Goal: Task Accomplishment & Management: Use online tool/utility

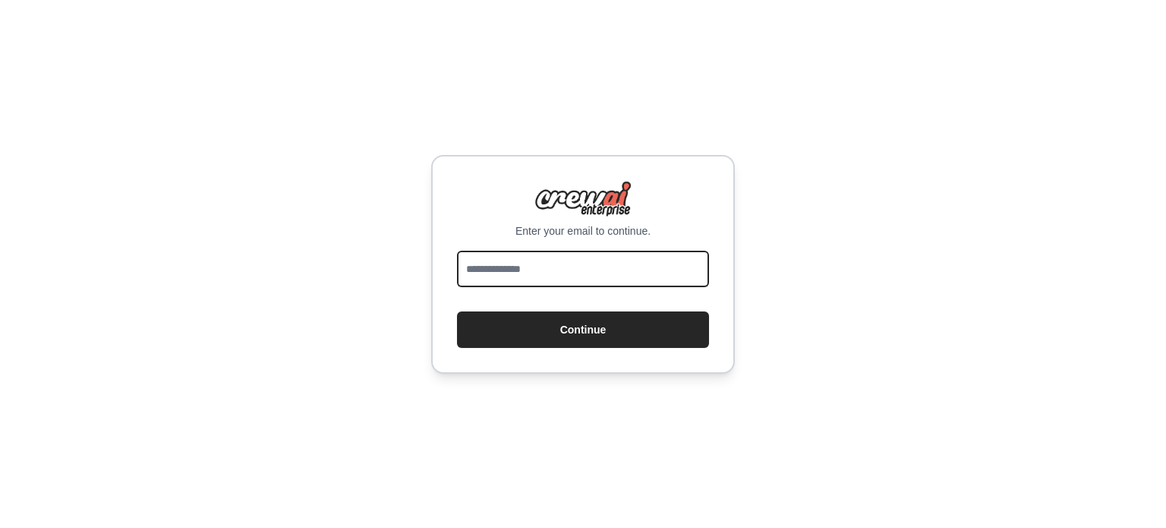
click at [632, 273] on input "email" at bounding box center [583, 268] width 252 height 36
type input "**********"
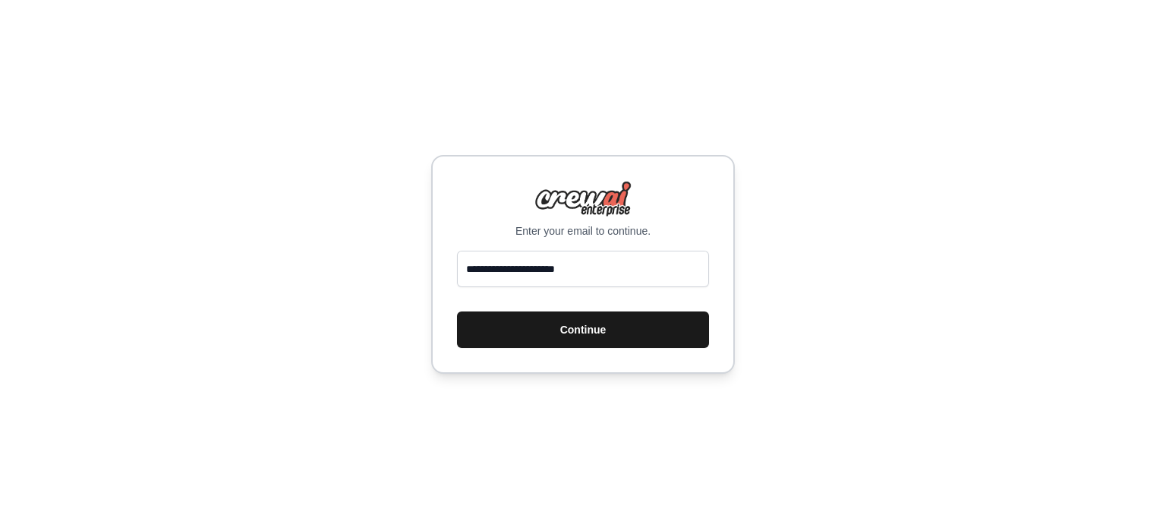
click at [609, 315] on button "Continue" at bounding box center [583, 329] width 252 height 36
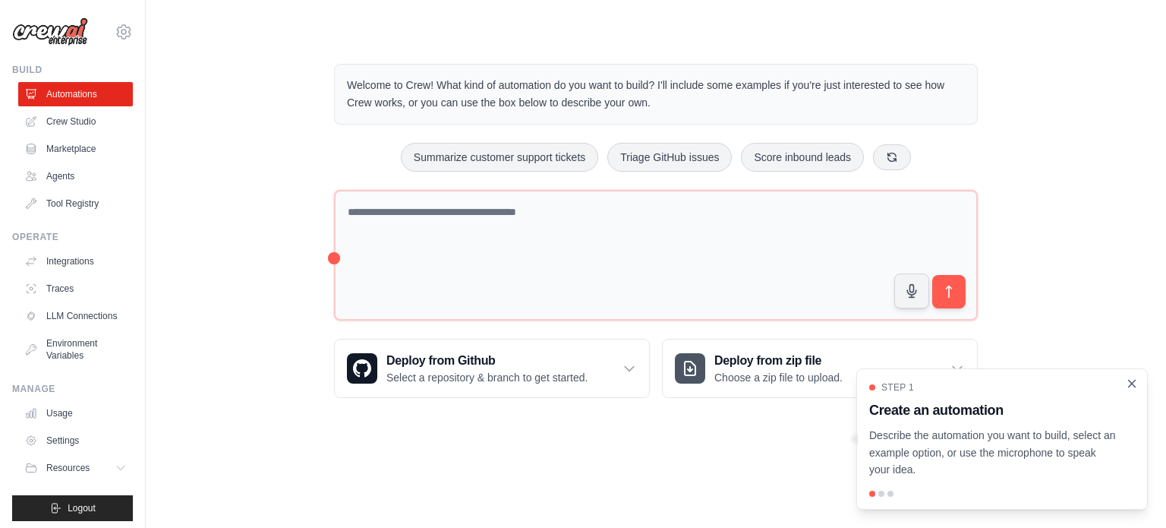
click at [1126, 389] on icon "Close walkthrough" at bounding box center [1132, 383] width 14 height 14
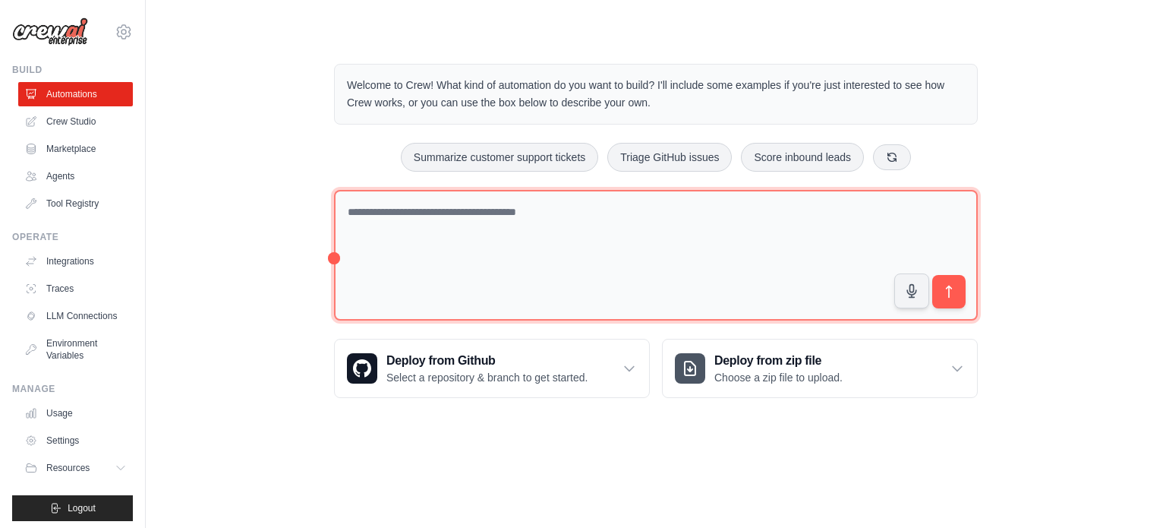
click at [629, 226] on textarea at bounding box center [656, 255] width 644 height 131
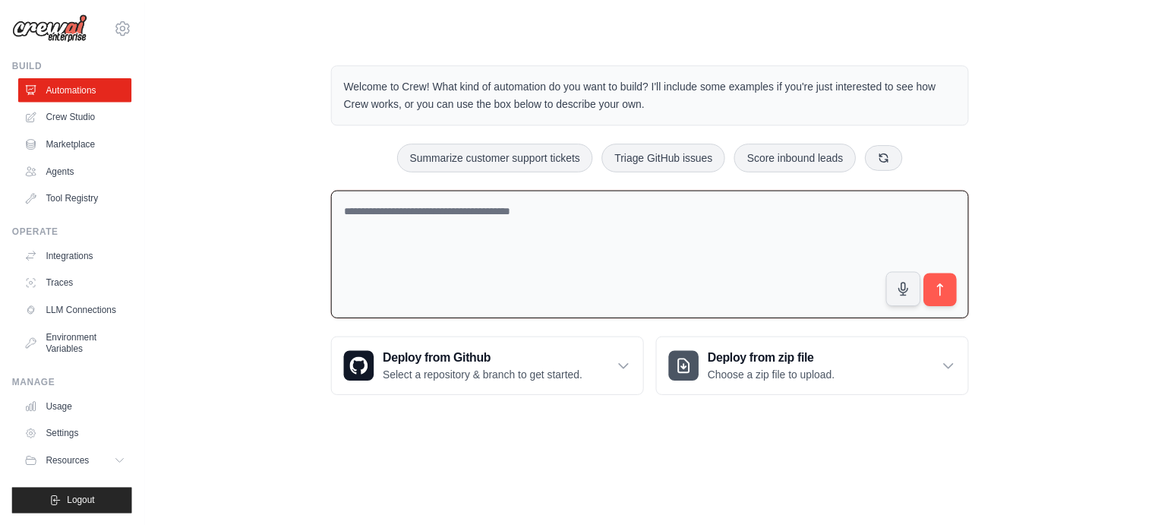
scroll to position [17, 0]
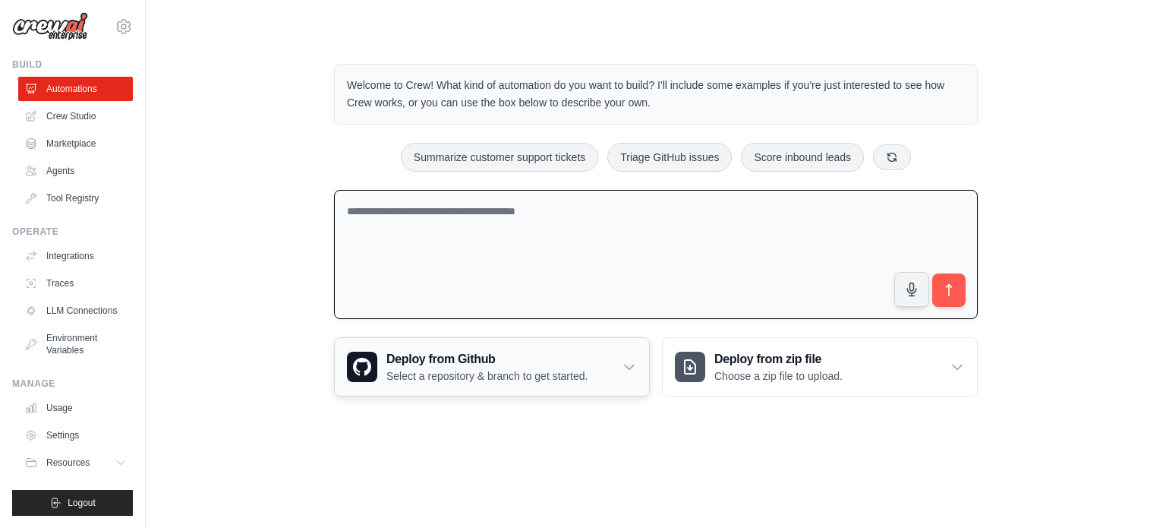
click at [492, 352] on h3 "Deploy from Github" at bounding box center [486, 359] width 201 height 18
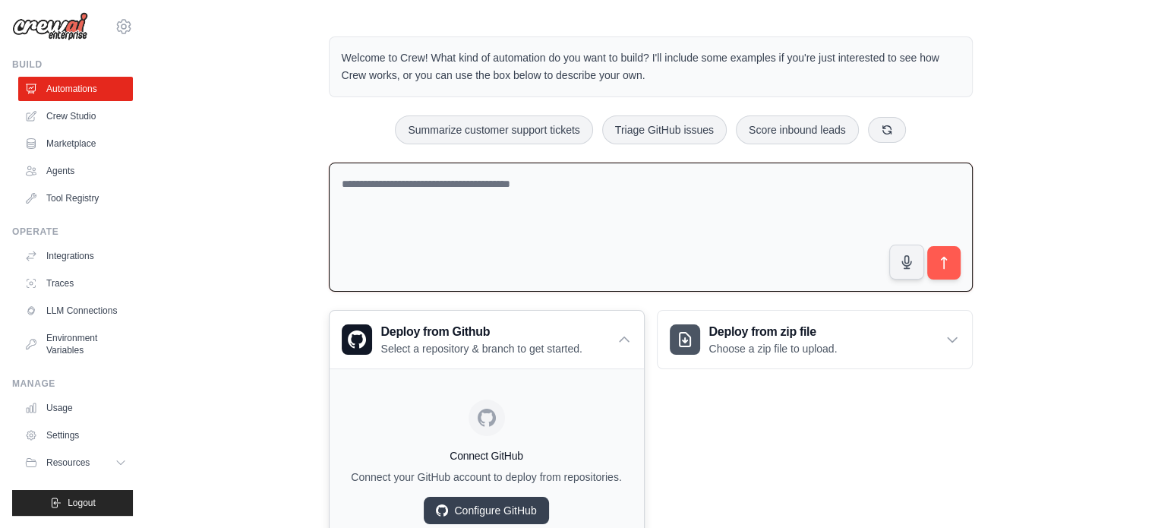
scroll to position [92, 0]
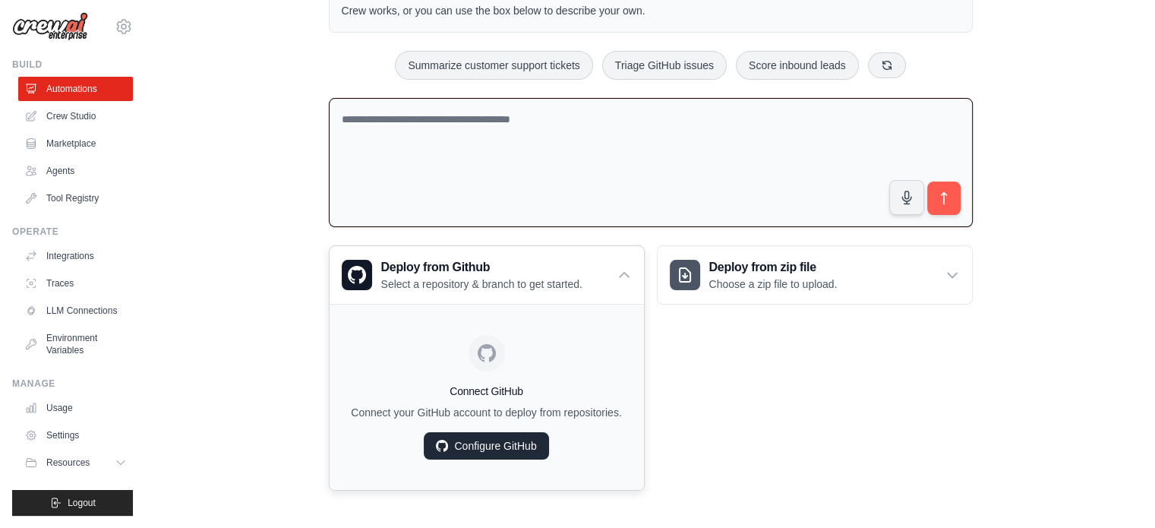
click at [507, 452] on link "Configure GitHub" at bounding box center [486, 445] width 124 height 27
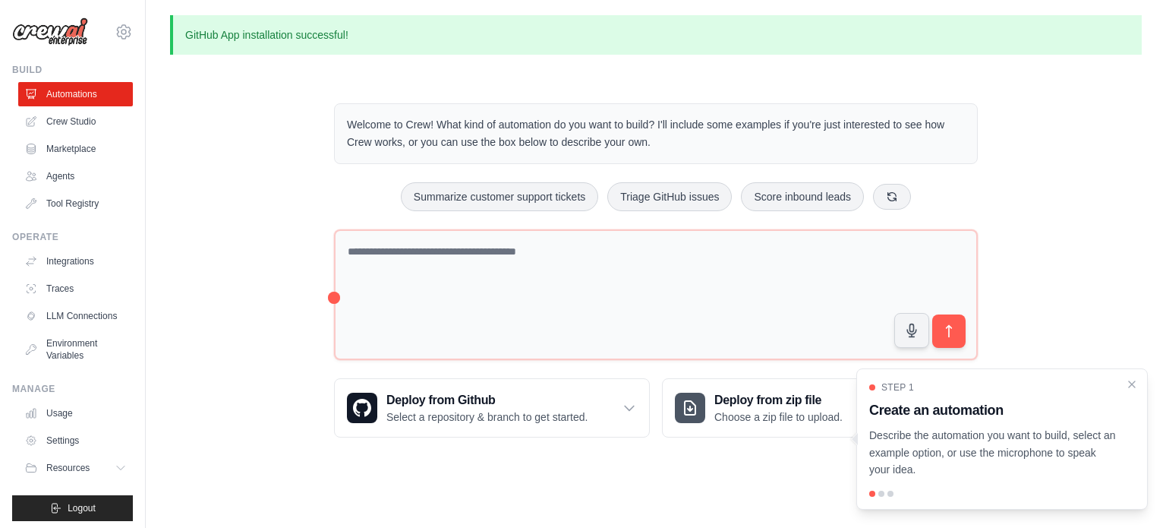
drag, startPoint x: 1129, startPoint y: 389, endPoint x: 1002, endPoint y: 330, distance: 139.6
click at [1128, 388] on icon "Close walkthrough" at bounding box center [1132, 384] width 12 height 12
